Goal: Communication & Community: Answer question/provide support

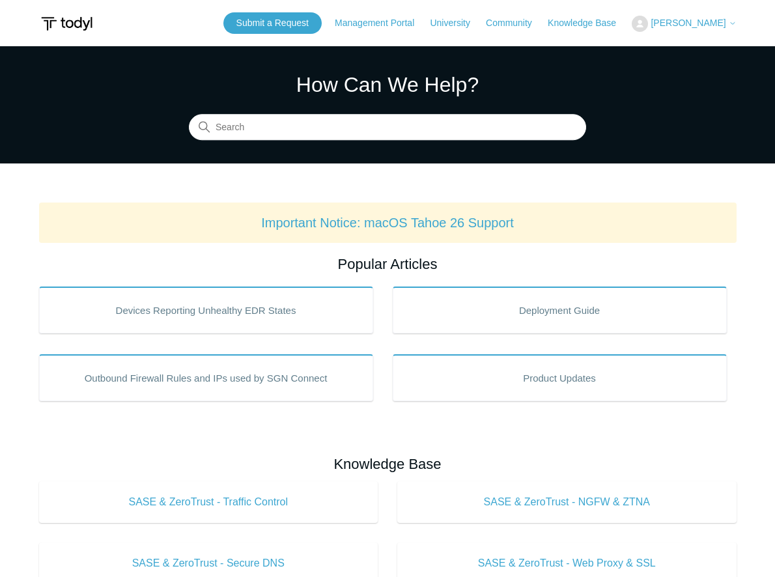
click at [648, 26] on img at bounding box center [639, 24] width 16 height 16
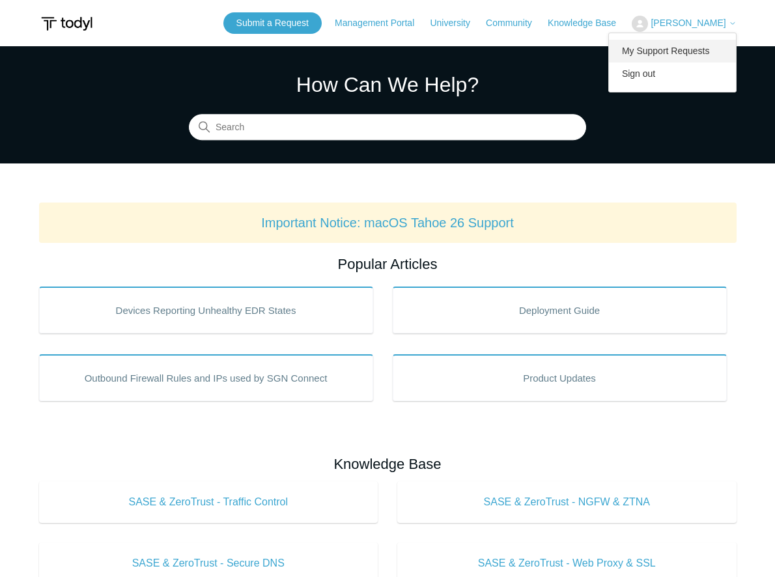
click at [670, 56] on link "My Support Requests" at bounding box center [672, 51] width 127 height 23
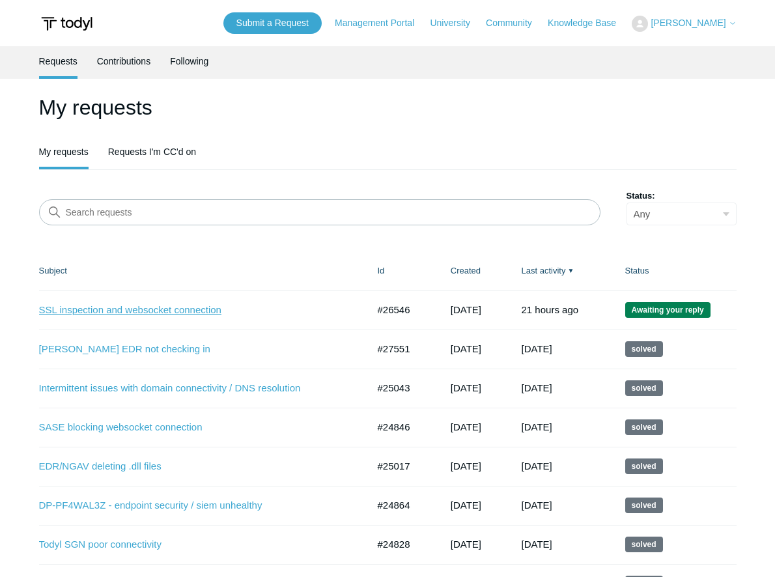
click at [134, 308] on link "SSL inspection and websocket connection" at bounding box center [193, 310] width 309 height 15
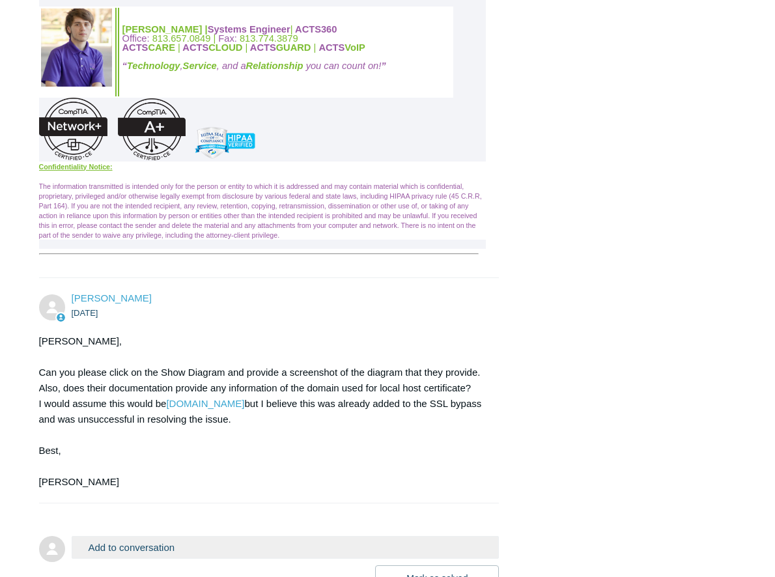
scroll to position [2994, 0]
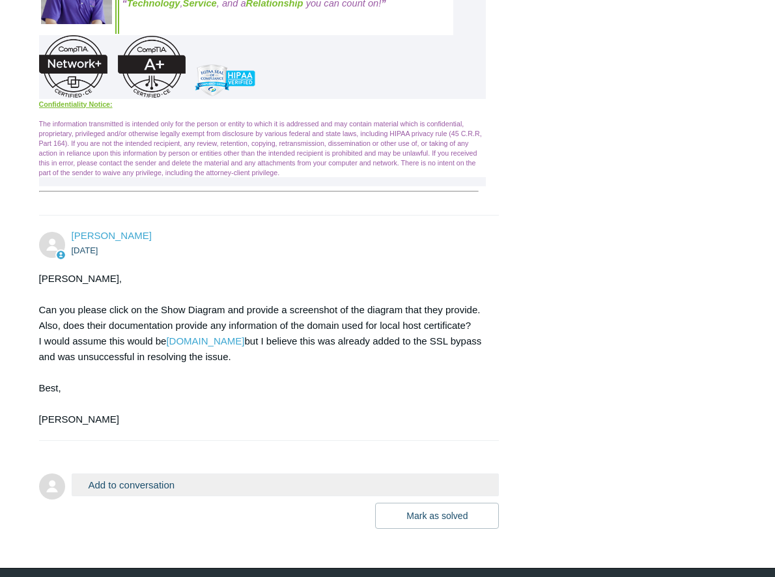
click at [265, 353] on div "Kris Haire 4 days ago Jacob, Can you please click on the Show Diagram and provi…" at bounding box center [269, 327] width 460 height 199
click at [281, 352] on div "Kris Haire 4 days ago Jacob, Can you please click on the Show Diagram and provi…" at bounding box center [269, 327] width 460 height 199
click at [375, 362] on div "Jacob, Can you please click on the Show Diagram and provide a screenshot of the…" at bounding box center [262, 349] width 447 height 156
click at [184, 258] on ul "[DATE]" at bounding box center [279, 250] width 415 height 15
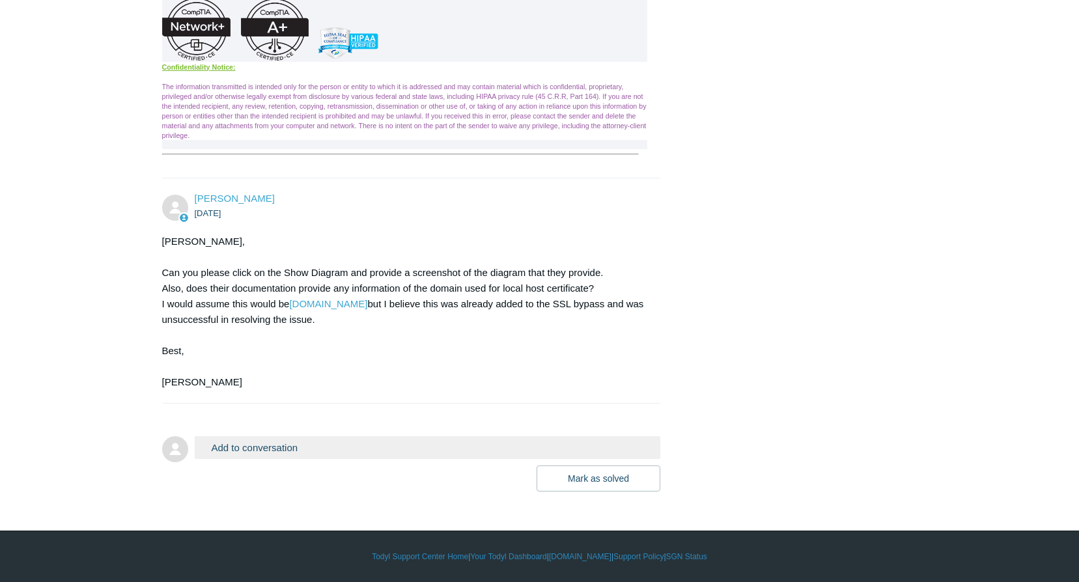
scroll to position [3073, 0]
click at [378, 433] on form "Add to conversation CC Add emails Drag files here or click to add a file Mark a…" at bounding box center [411, 454] width 499 height 75
click at [337, 452] on button "Add to conversation" at bounding box center [428, 447] width 466 height 23
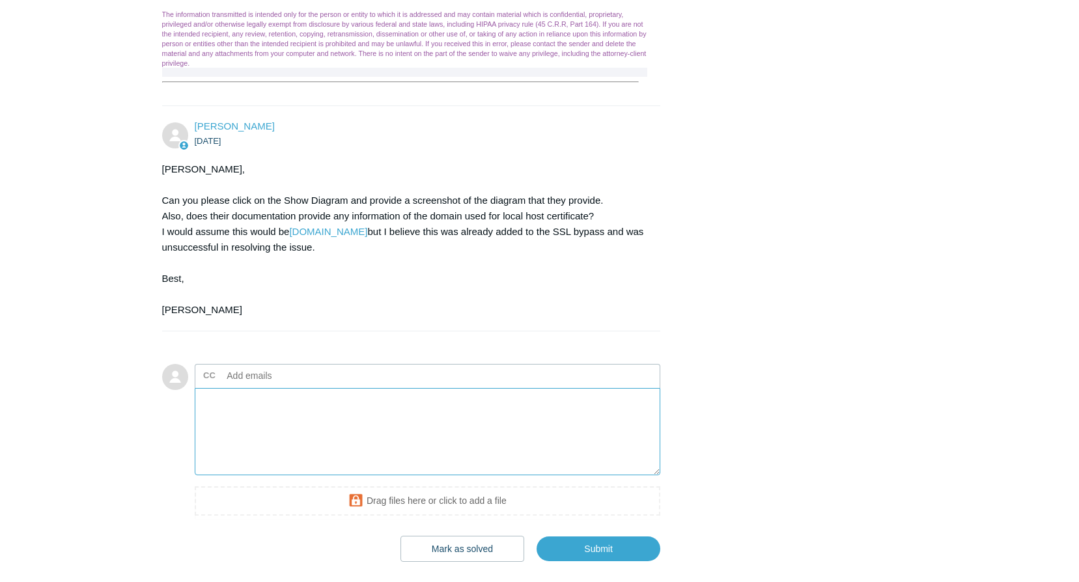
click at [394, 476] on textarea "Add your reply" at bounding box center [428, 432] width 466 height 88
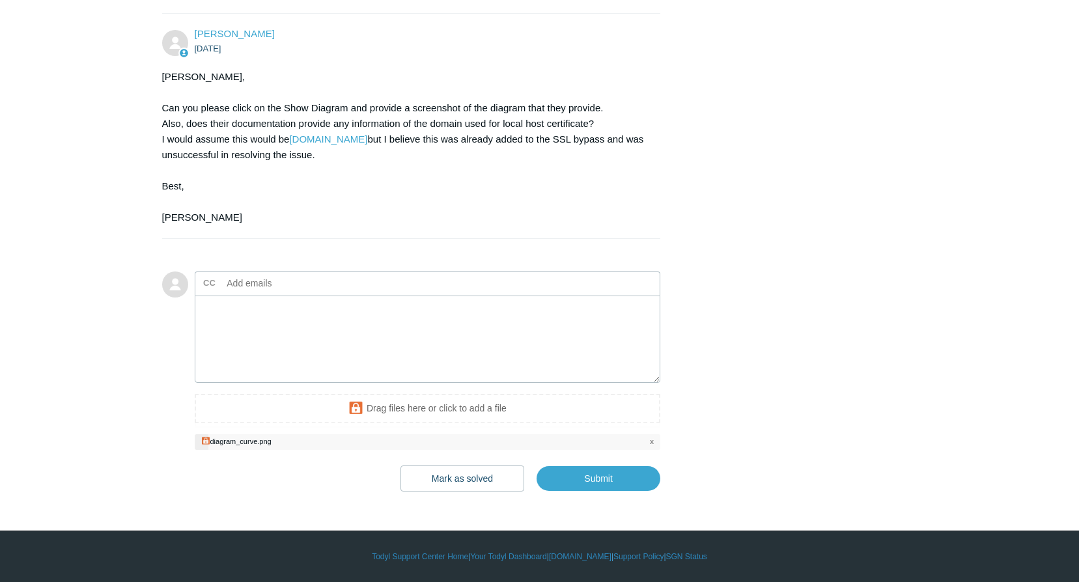
scroll to position [3237, 0]
click at [317, 296] on textarea "Add your reply" at bounding box center [428, 340] width 466 height 88
drag, startPoint x: 158, startPoint y: 305, endPoint x: 122, endPoint y: 301, distance: 35.4
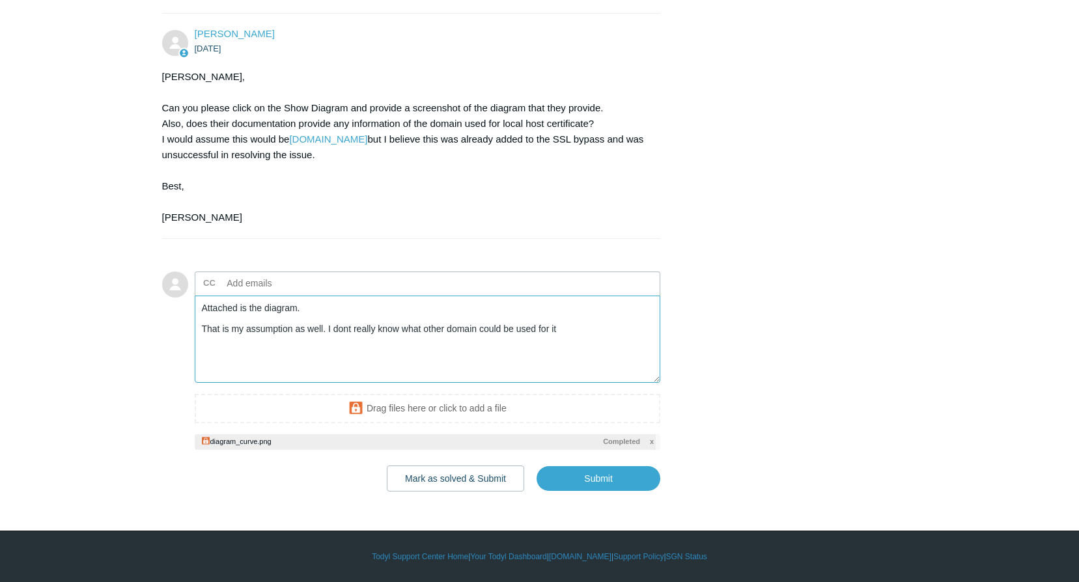
click at [562, 334] on textarea "Attached is the diagram. That is my assumption as well. I dont really know what…" at bounding box center [428, 340] width 466 height 88
click at [557, 327] on textarea "Attached is the diagram. That is my assumption as well. I dont really know what…" at bounding box center [428, 340] width 466 height 88
click at [632, 473] on input "Submit" at bounding box center [598, 478] width 124 height 26
type textarea "Attached is the diagram. That is my assumption as well. I dont really know what…"
